Goal: Communication & Community: Answer question/provide support

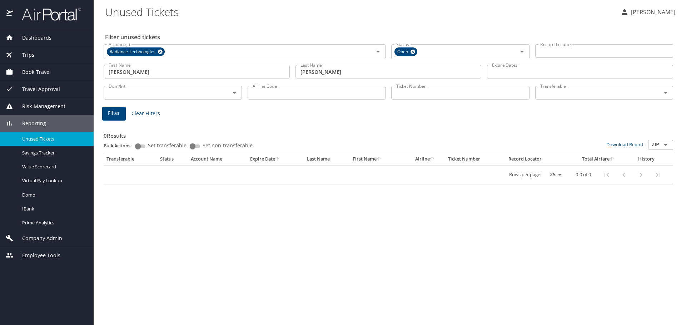
click at [34, 36] on span "Dashboards" at bounding box center [32, 38] width 38 height 8
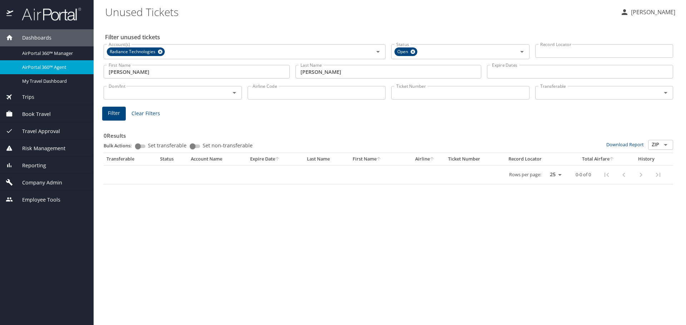
click at [48, 68] on span "AirPortal 360™ Agent" at bounding box center [53, 67] width 63 height 7
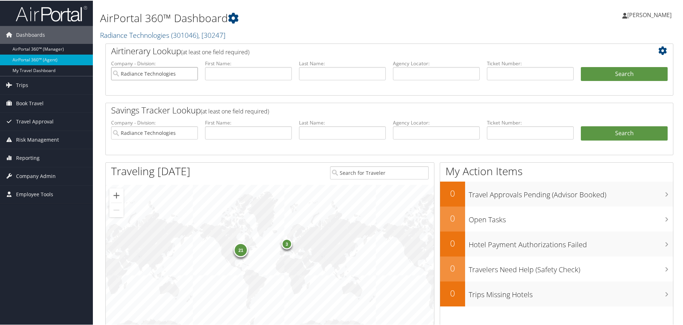
click at [192, 71] on input "Radiance Technologies" at bounding box center [154, 72] width 87 height 13
click at [165, 72] on input "search" at bounding box center [154, 72] width 87 height 13
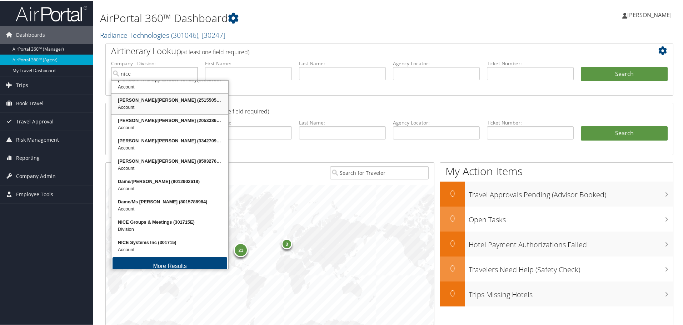
scroll to position [17, 0]
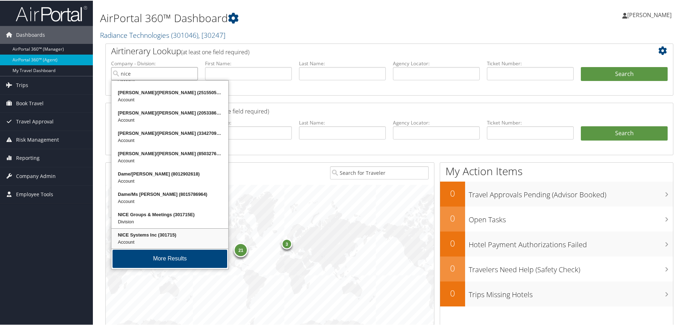
click at [156, 229] on div "NICE Systems Inc (301715) Account" at bounding box center [169, 238] width 115 height 18
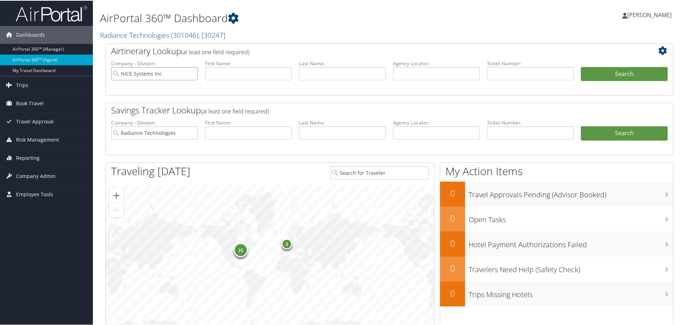
type input "NICE Systems Inc"
click at [418, 72] on input "text" at bounding box center [436, 72] width 87 height 13
type input "dgkxb4"
click at [615, 72] on button "Search" at bounding box center [624, 73] width 87 height 14
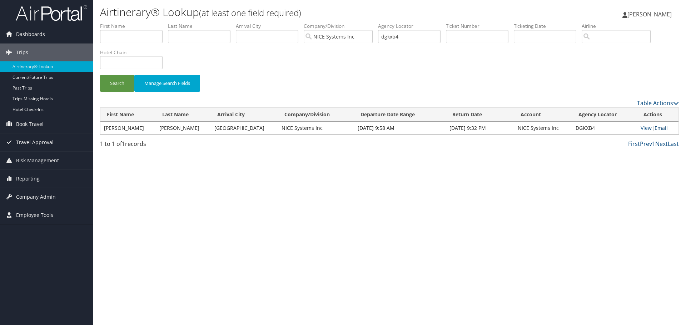
click at [660, 129] on link "Email" at bounding box center [660, 128] width 13 height 7
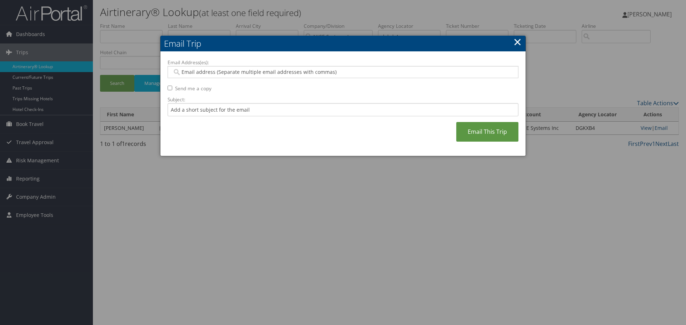
click at [209, 73] on input "Email Address(es):" at bounding box center [342, 72] width 341 height 7
paste input "[EMAIL_ADDRESS][PERSON_NAME][DOMAIN_NAME]"
type input "[EMAIL_ADDRESS][PERSON_NAME][DOMAIN_NAME]"
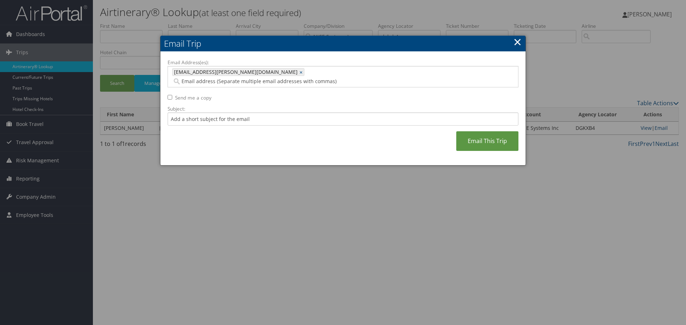
type input "[EMAIL_ADDRESS][PERSON_NAME][DOMAIN_NAME]"
click at [187, 74] on span "[EMAIL_ADDRESS][PERSON_NAME][DOMAIN_NAME]" at bounding box center [234, 72] width 125 height 7
type input "[EMAIL_ADDRESS][PERSON_NAME][DOMAIN_NAME]"
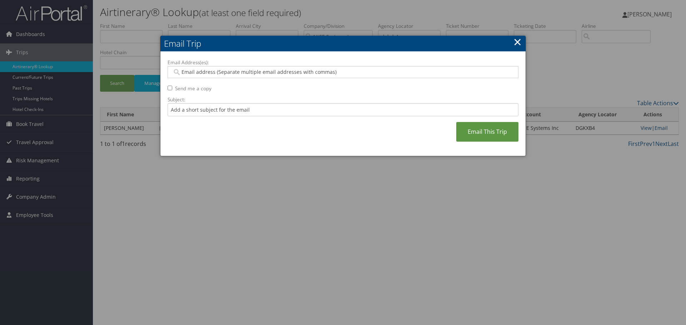
click at [205, 70] on input "Email Address(es):" at bounding box center [342, 72] width 341 height 7
paste input "[PERSON_NAME][EMAIL_ADDRESS][PERSON_NAME][DOMAIN_NAME]"
type input "[PERSON_NAME][EMAIL_ADDRESS][PERSON_NAME][DOMAIN_NAME]"
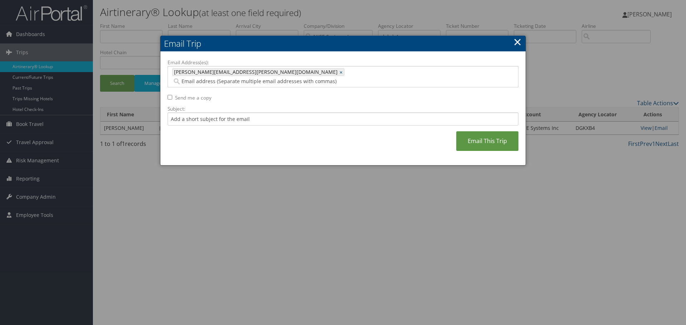
click at [170, 95] on input "Send me a copy" at bounding box center [169, 97] width 5 height 5
checkbox input "true"
click at [208, 112] on input "Subject:" at bounding box center [342, 118] width 351 height 13
type input "[PERSON_NAME]- here you go !1 -- [PERSON_NAME]"
click at [464, 132] on link "Email This Trip" at bounding box center [487, 141] width 62 height 20
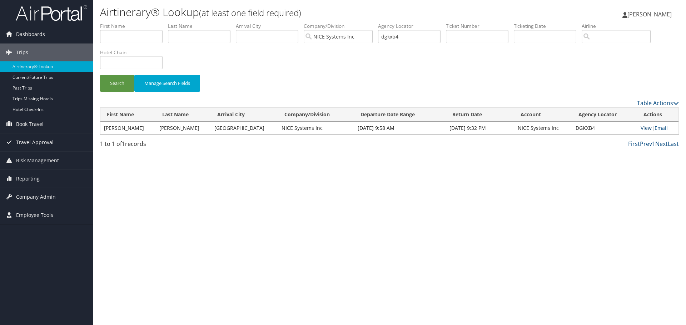
click at [641, 125] on link "View" at bounding box center [645, 128] width 11 height 7
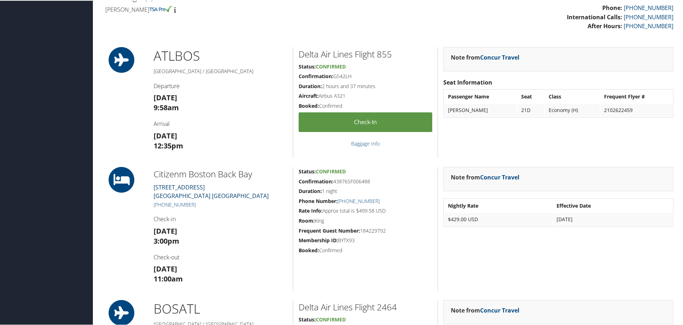
scroll to position [250, 0]
